Goal: Task Accomplishment & Management: Use online tool/utility

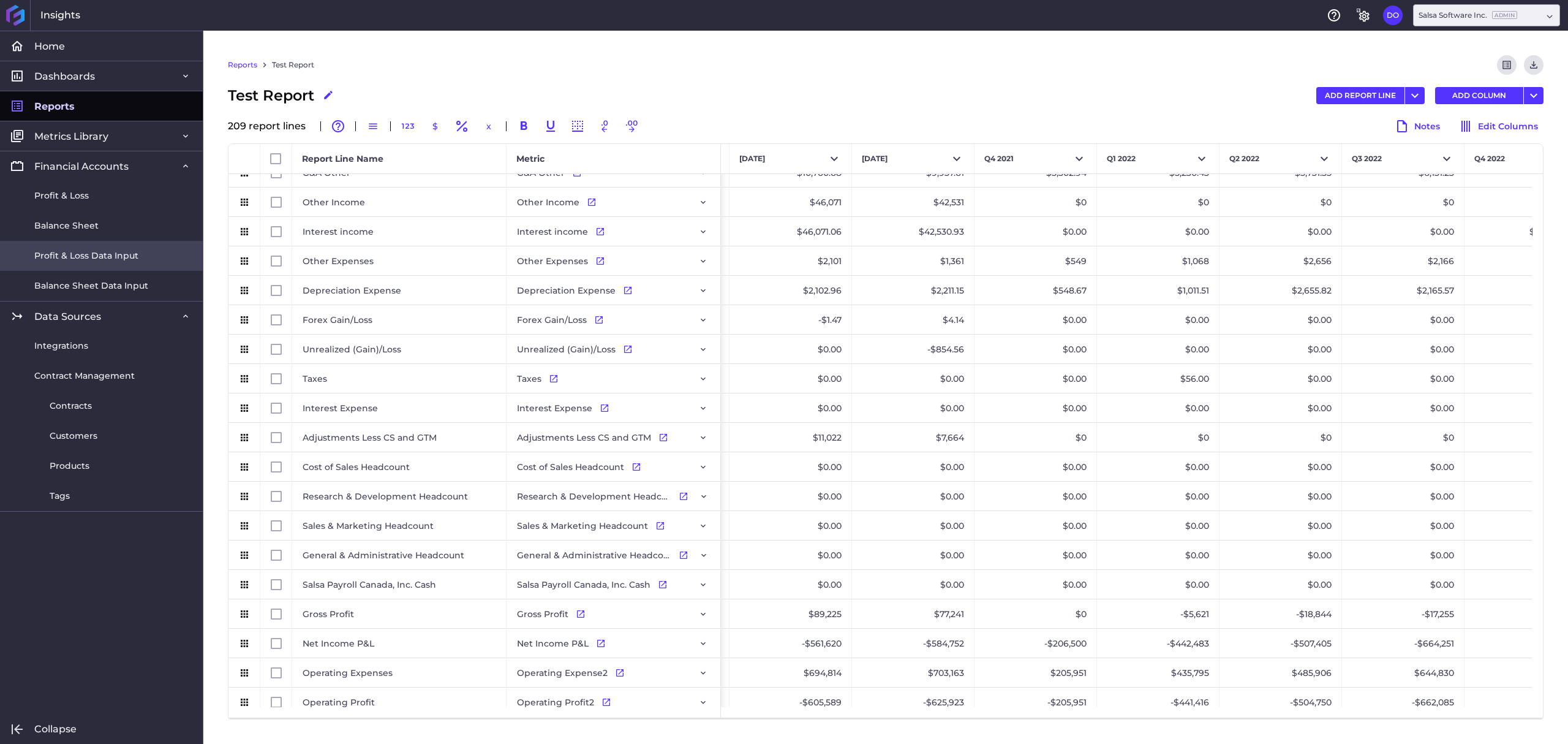
scroll to position [735, 0]
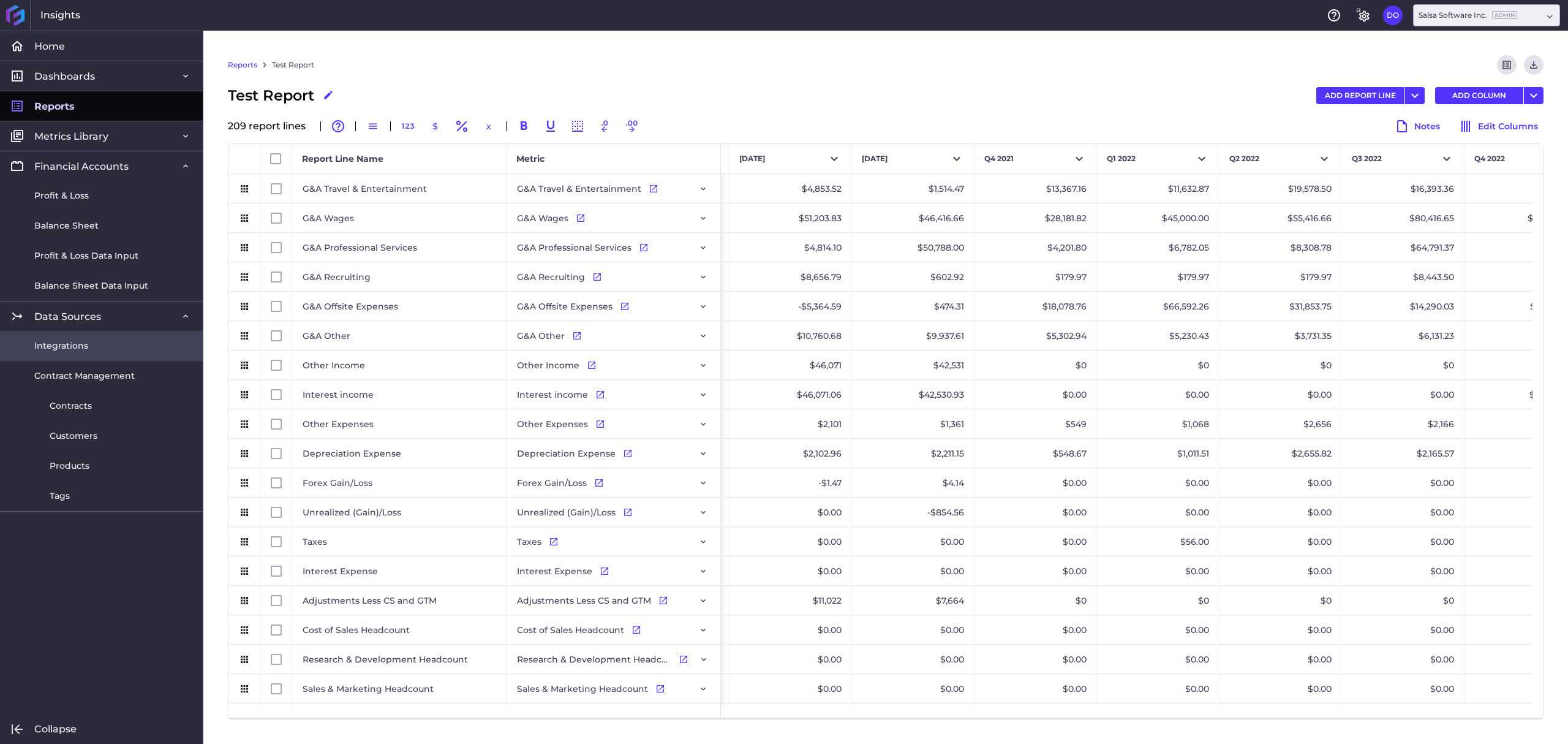
click at [67, 345] on span "Integrations" at bounding box center [61, 345] width 54 height 12
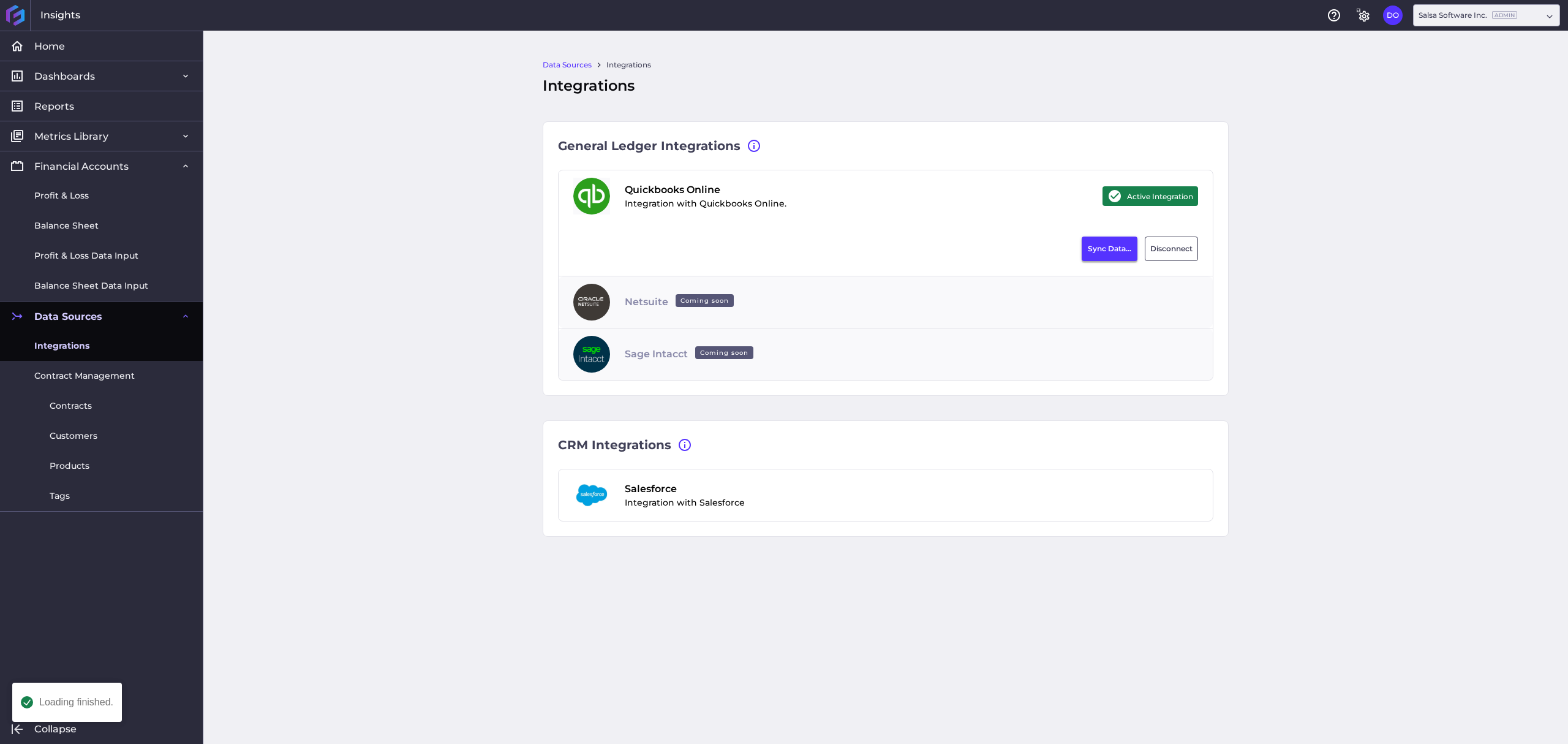
click at [1113, 246] on button "Sync Data..." at bounding box center [1110, 249] width 56 height 25
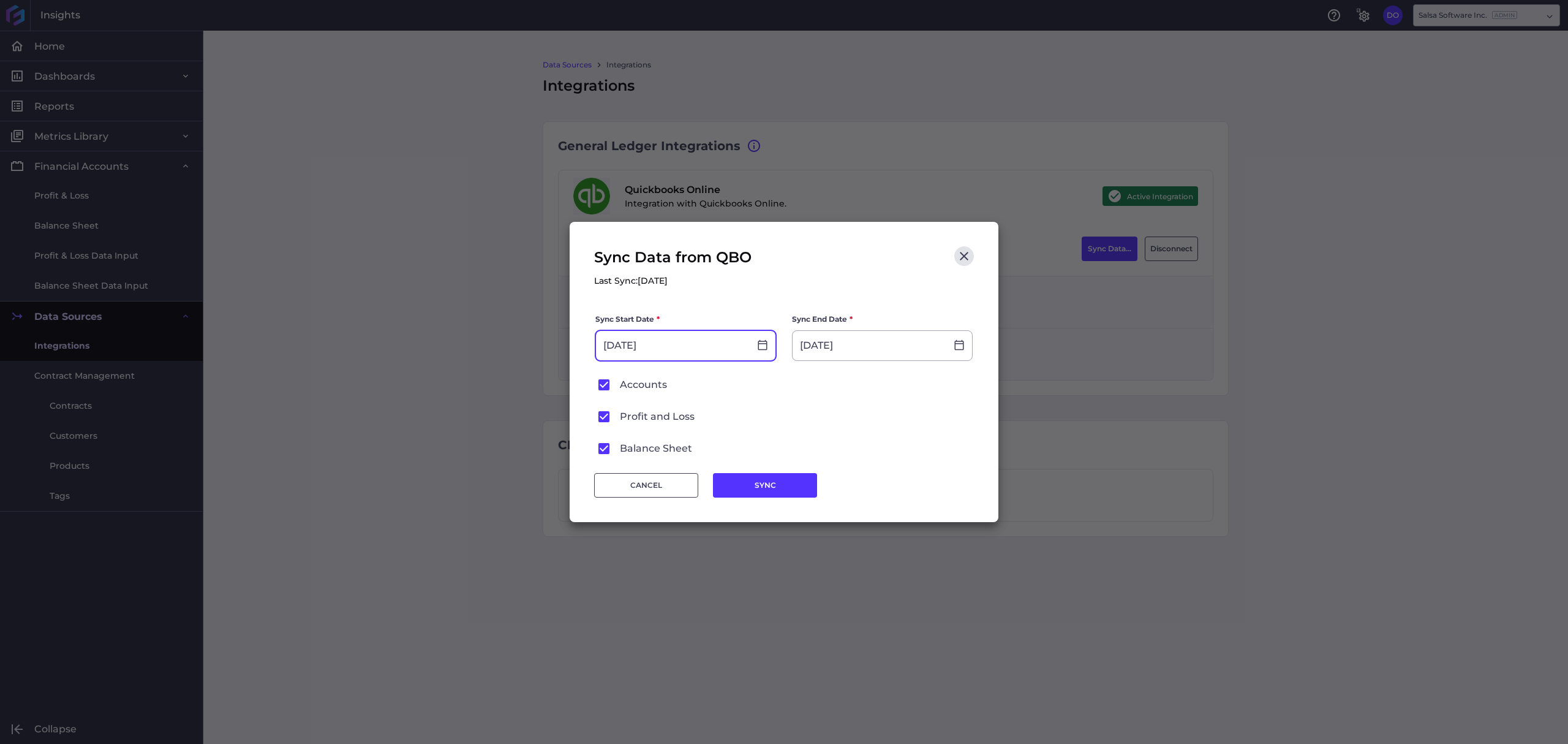
click at [713, 343] on input "[DATE]" at bounding box center [673, 345] width 154 height 29
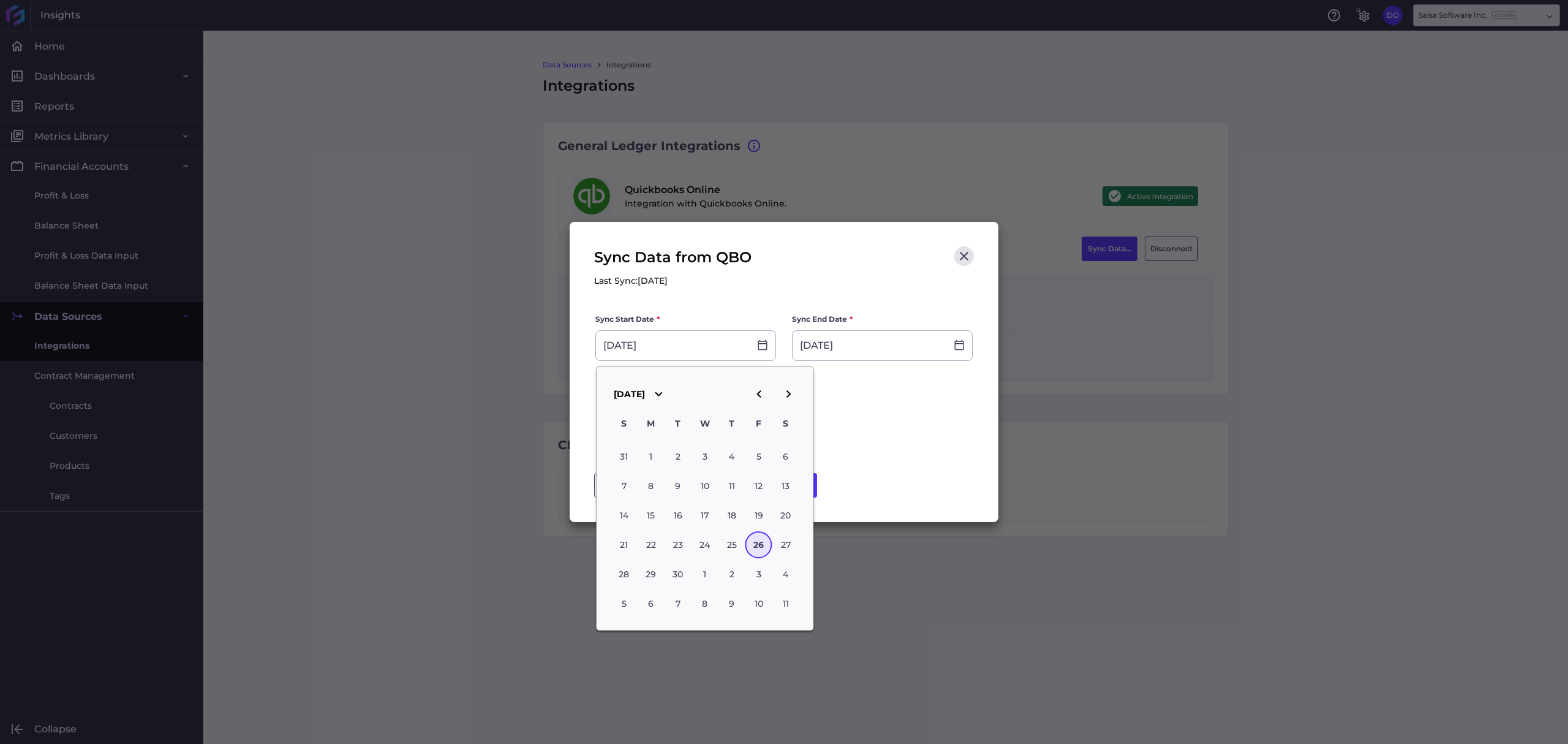
click at [753, 388] on icon "button" at bounding box center [759, 394] width 15 height 15
click at [729, 569] on div "31" at bounding box center [732, 574] width 27 height 27
type input "[DATE]"
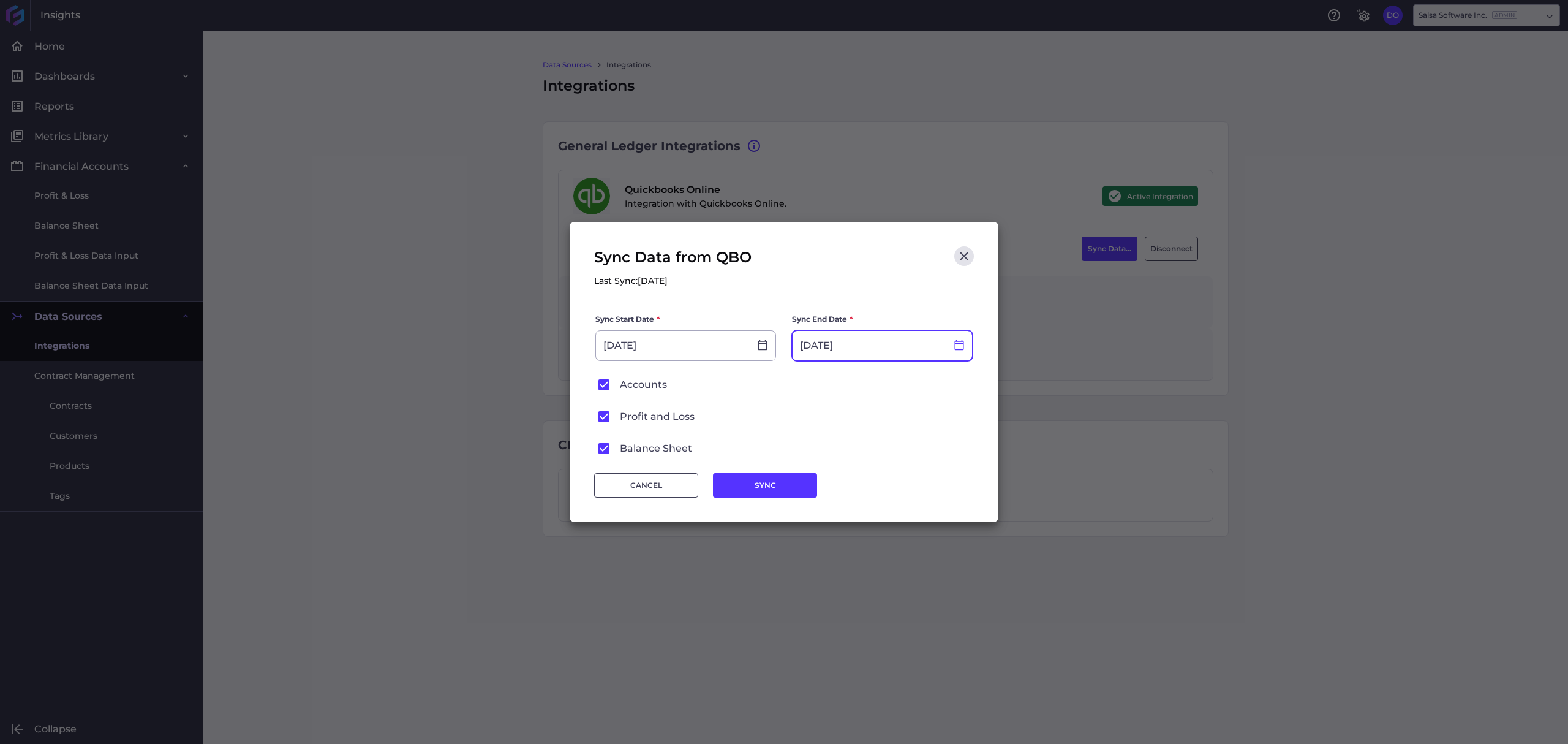
click at [956, 342] on icon at bounding box center [959, 345] width 11 height 11
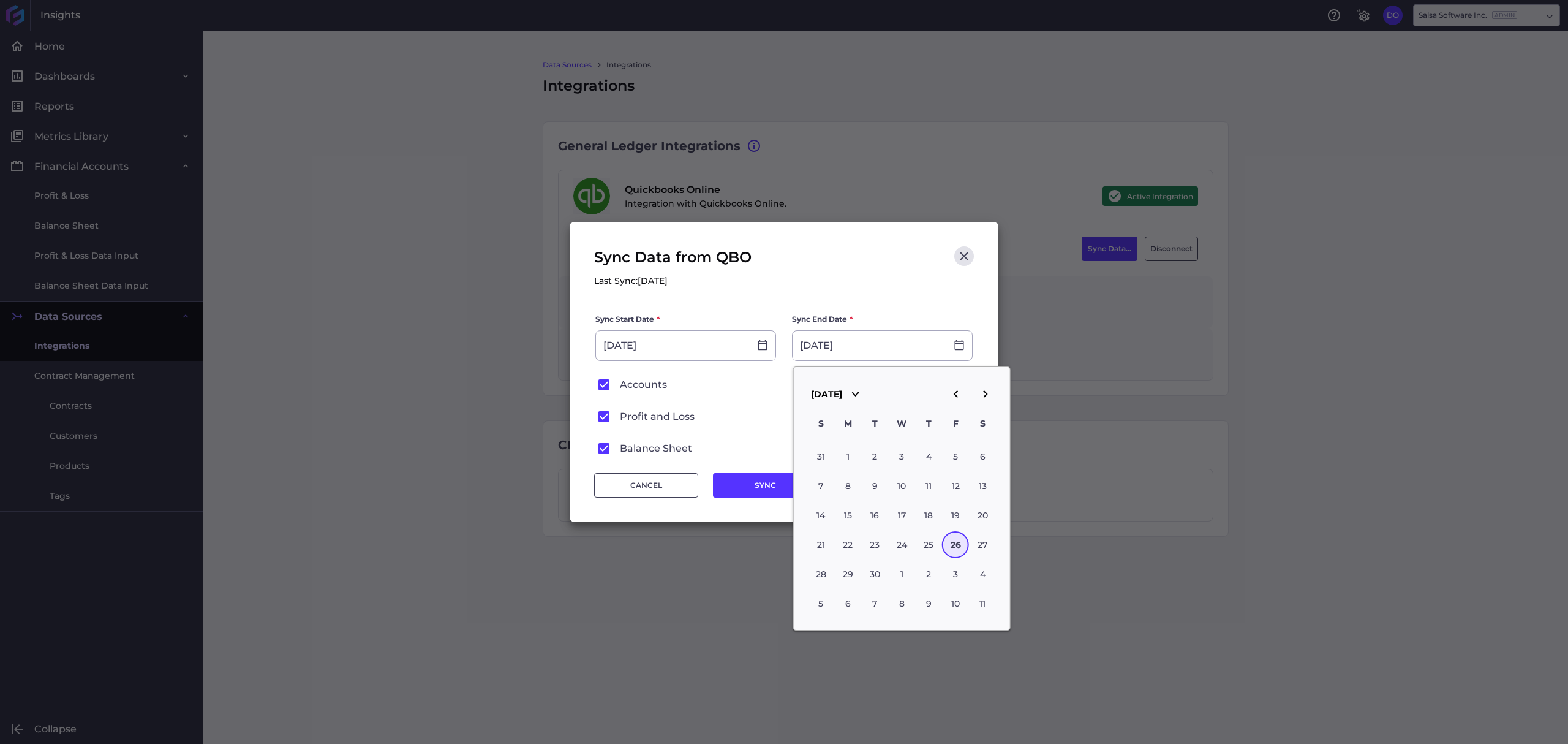
click at [952, 398] on icon "button" at bounding box center [956, 394] width 15 height 15
click at [982, 399] on icon "button" at bounding box center [985, 394] width 15 height 15
click at [846, 454] on div "1" at bounding box center [848, 456] width 27 height 27
type input "[DATE]"
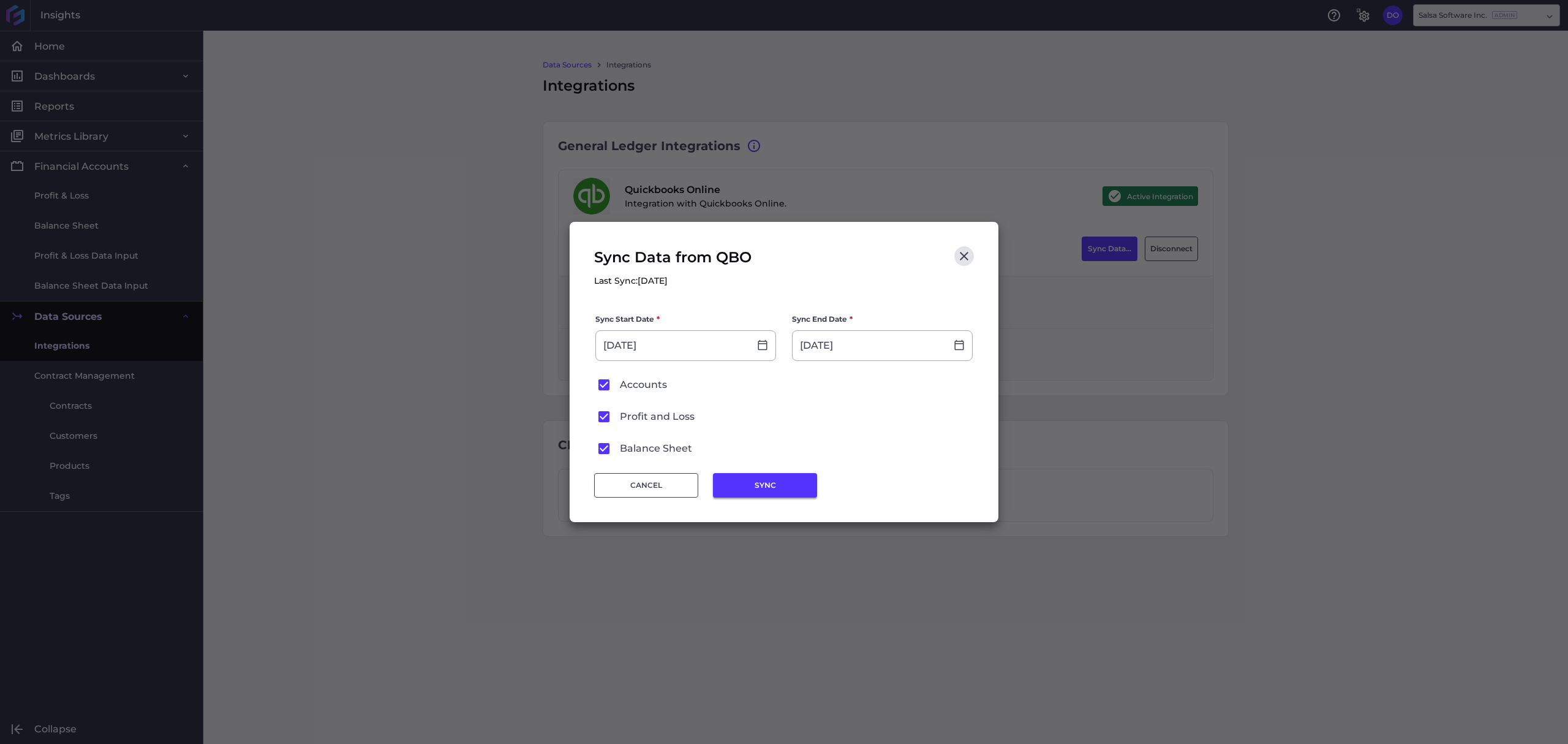
click at [748, 485] on button "SYNC" at bounding box center [765, 485] width 104 height 25
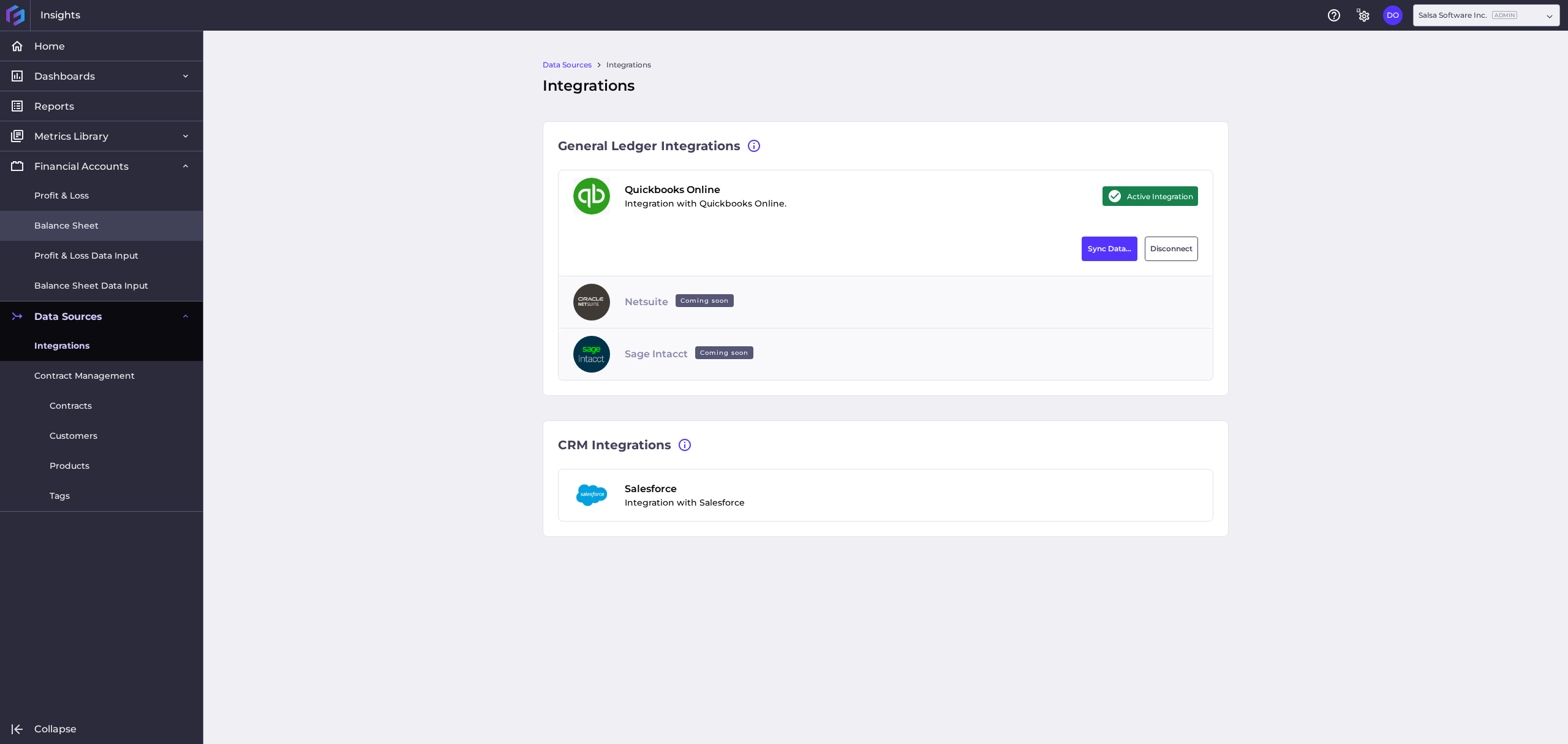
click at [78, 225] on span "Balance Sheet" at bounding box center [66, 225] width 64 height 12
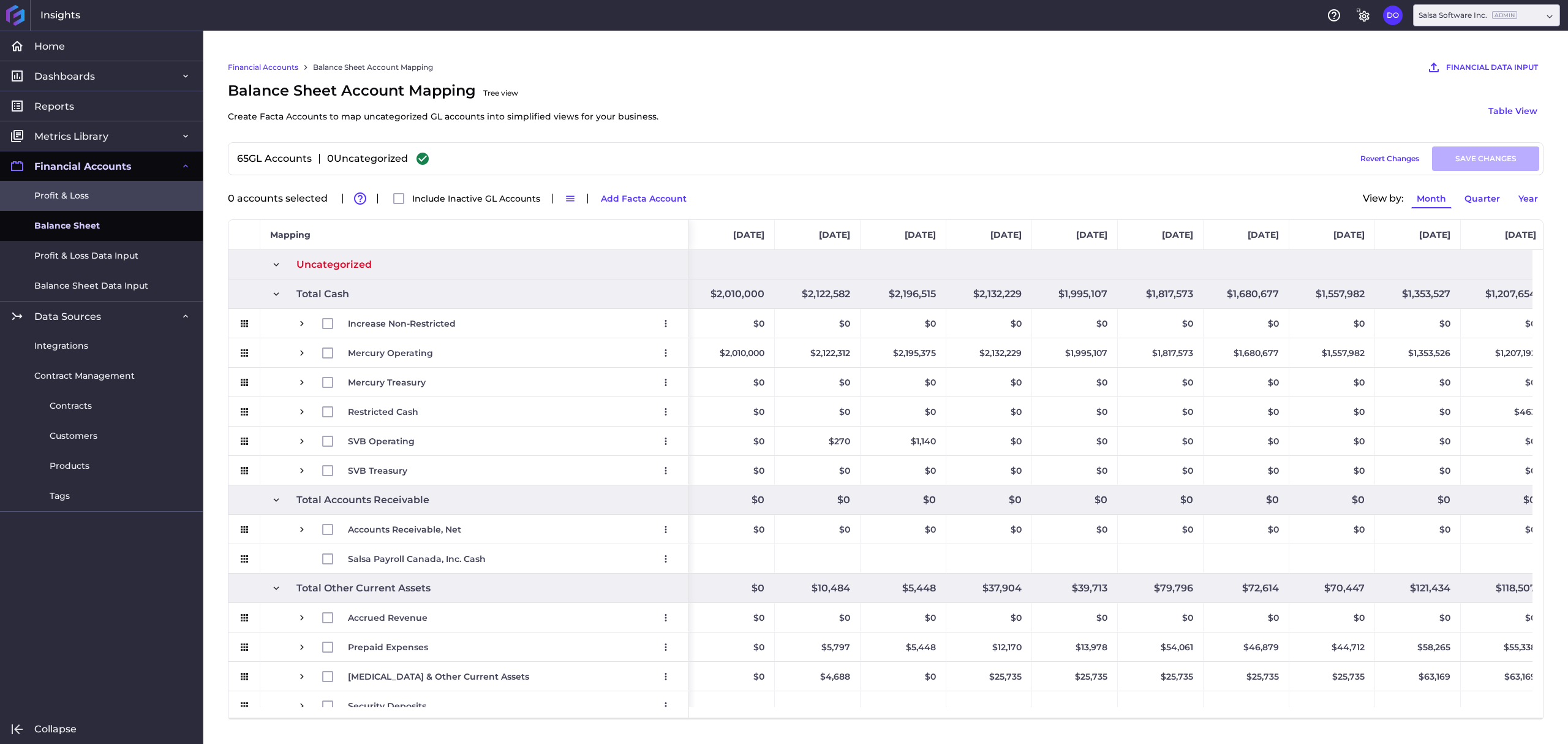
click at [79, 199] on span "Profit & Loss" at bounding box center [61, 195] width 55 height 12
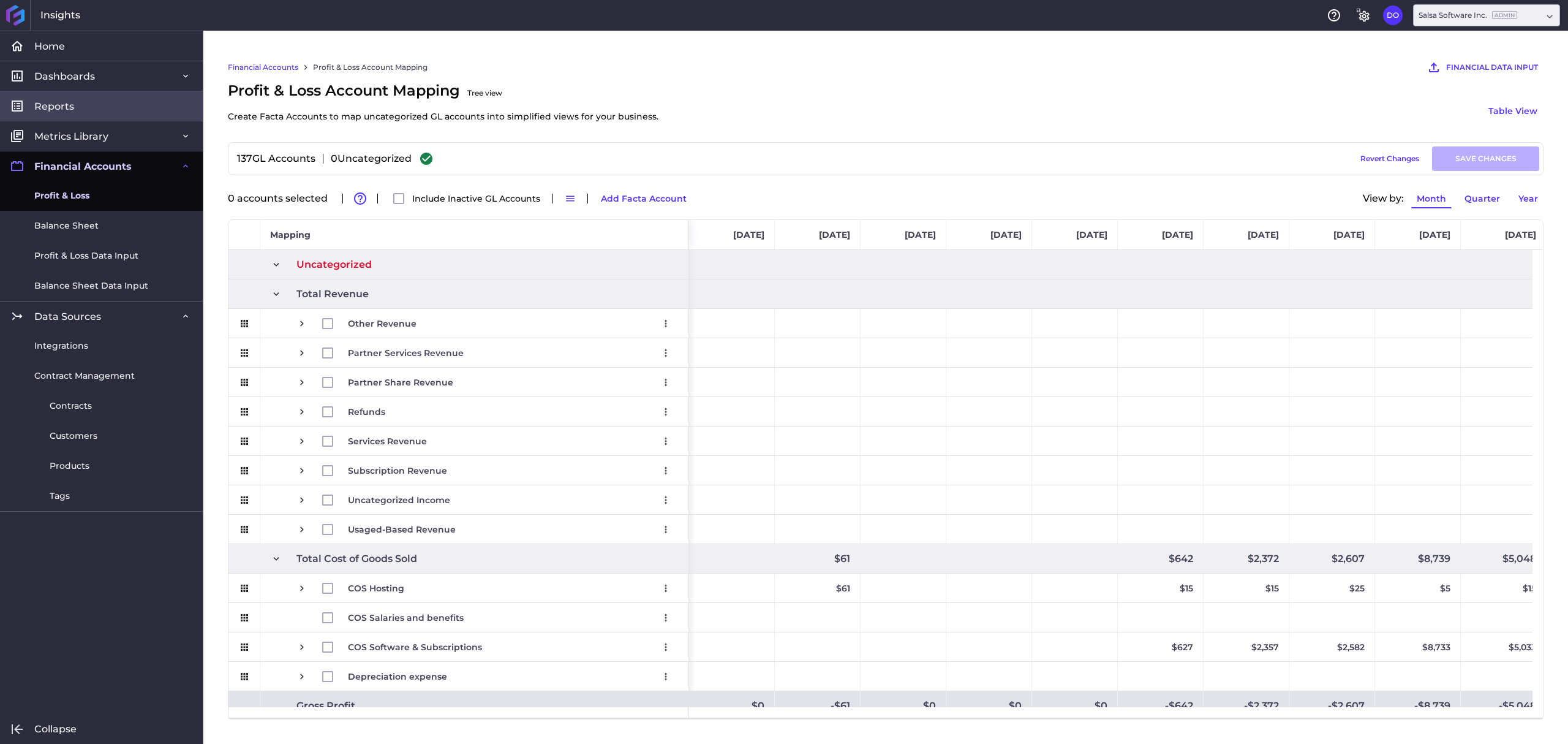
click at [60, 105] on span "Reports" at bounding box center [54, 105] width 40 height 12
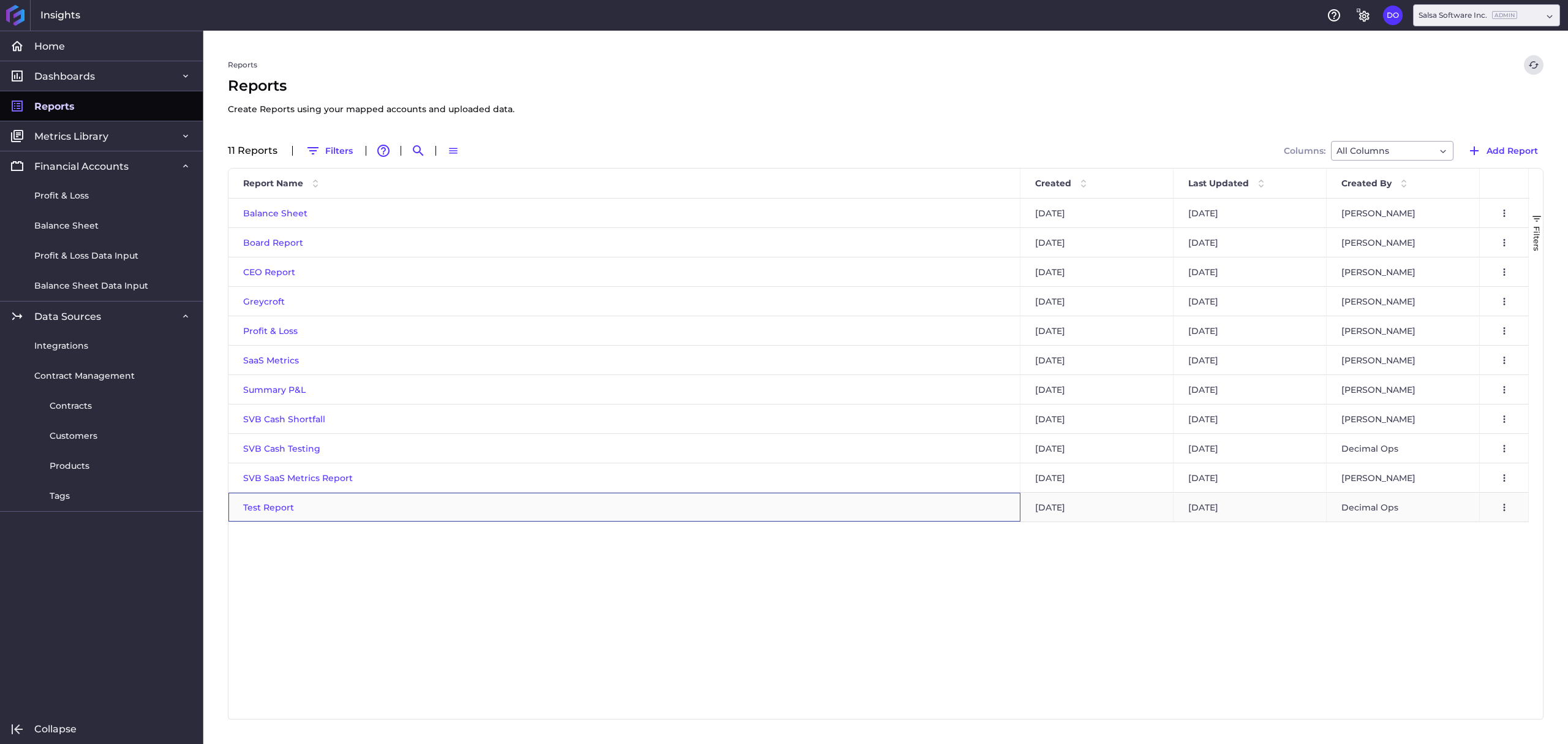
click at [279, 510] on span "Test Report" at bounding box center [268, 507] width 51 height 11
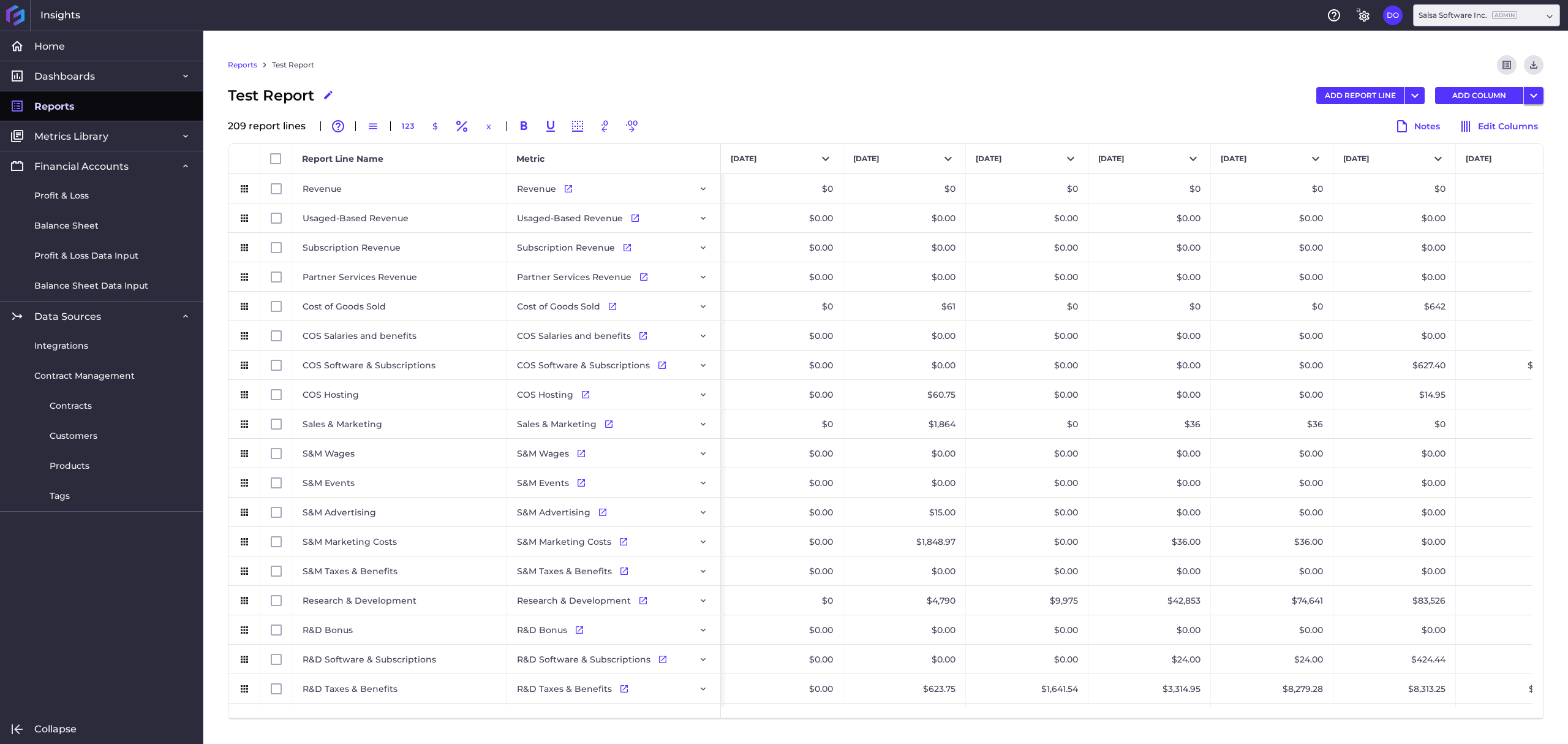
click at [1536, 99] on icon "User Menu" at bounding box center [1534, 95] width 15 height 15
click at [1532, 64] on icon "Download" at bounding box center [1533, 65] width 11 height 11
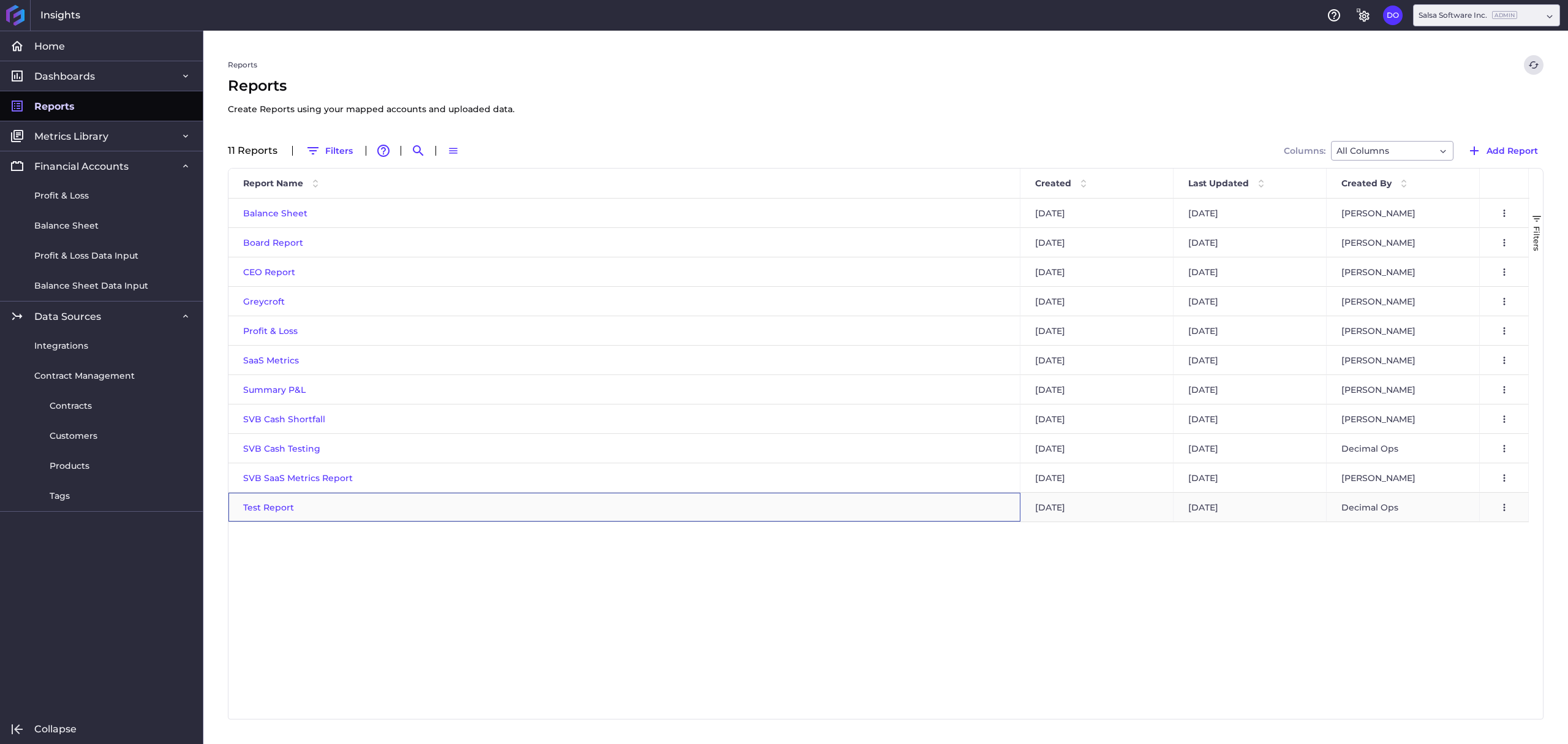
click at [278, 508] on span "Test Report" at bounding box center [268, 507] width 51 height 11
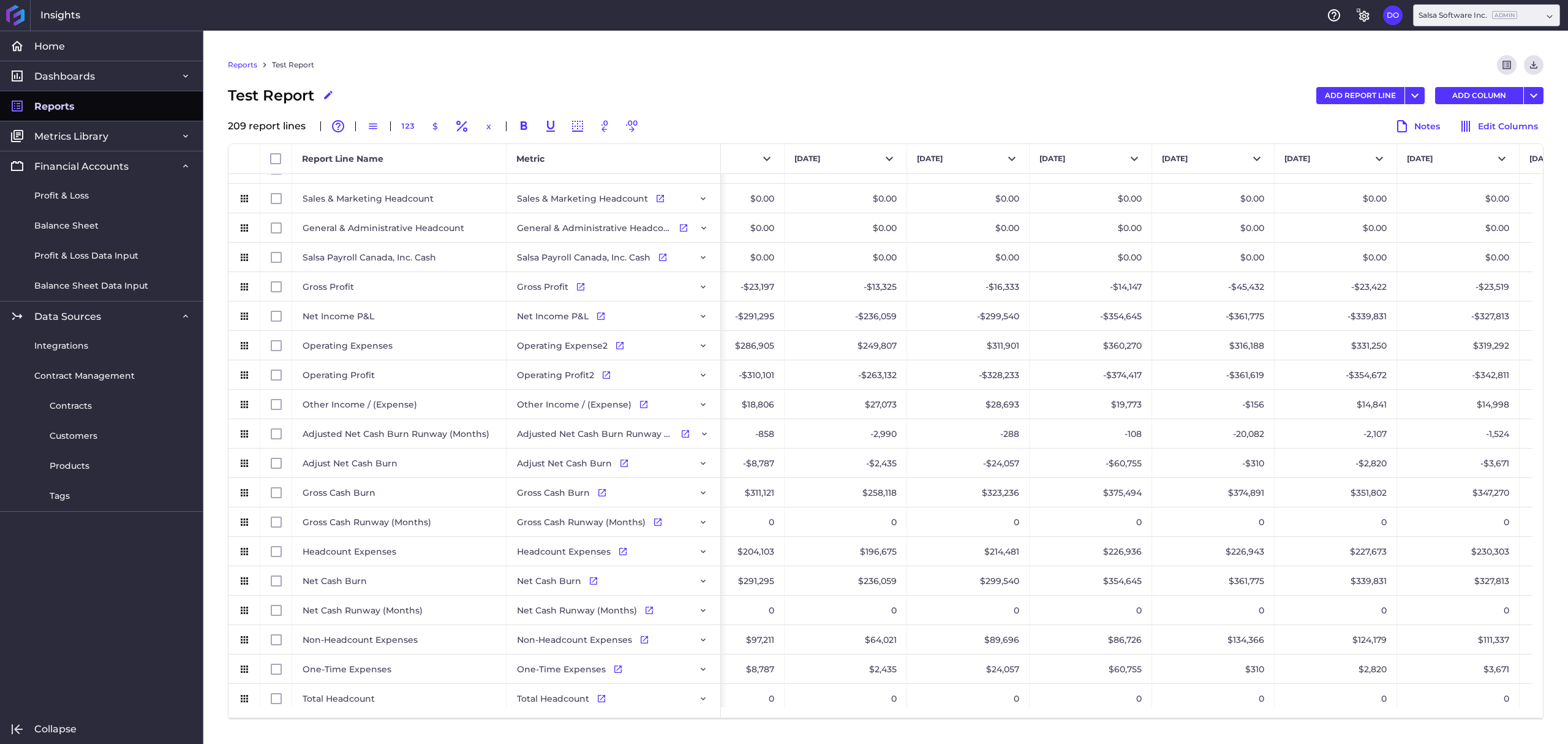
scroll to position [0, 2129]
